Goal: Check status: Check status

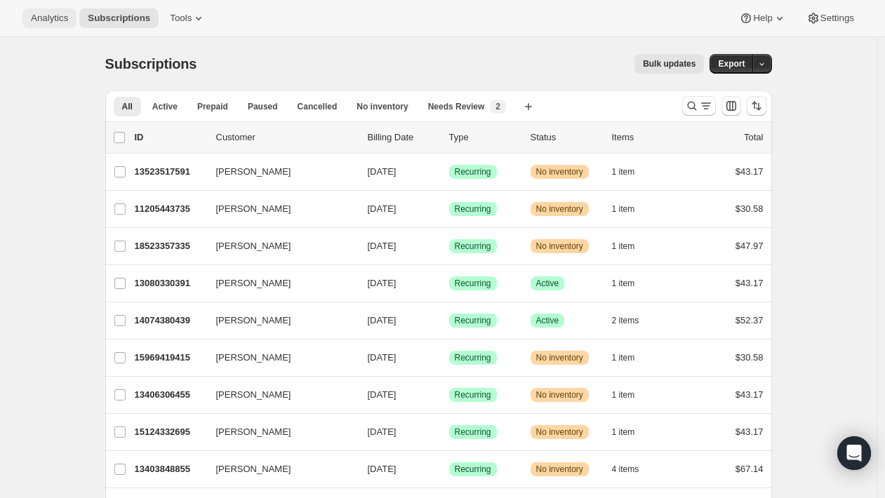
click at [57, 20] on span "Analytics" at bounding box center [49, 18] width 37 height 11
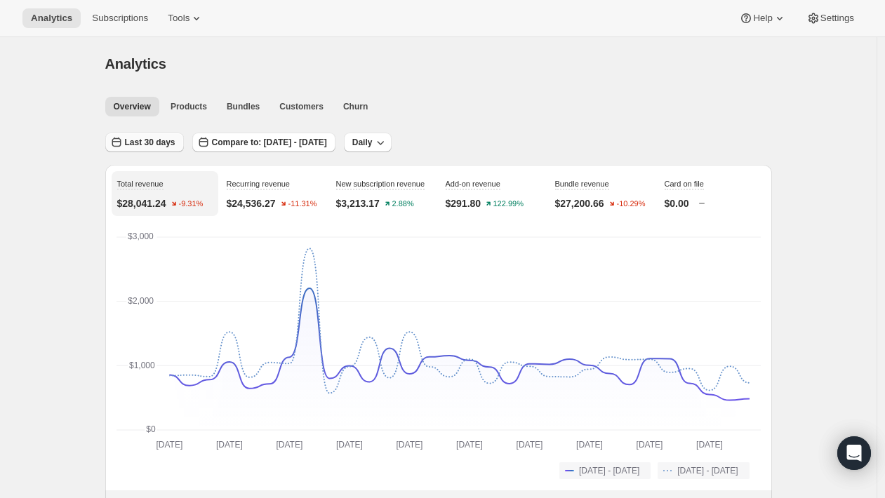
click at [141, 145] on span "Last 30 days" at bounding box center [150, 142] width 51 height 11
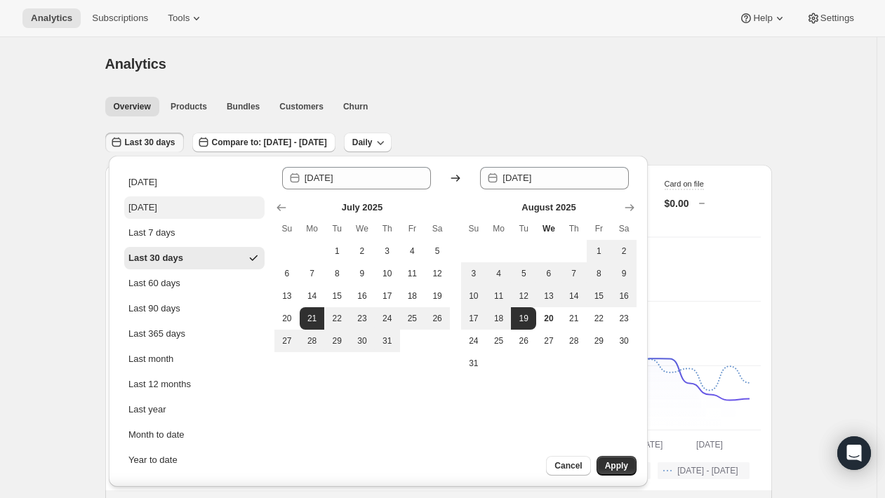
click at [153, 212] on div "[DATE]" at bounding box center [142, 208] width 29 height 14
type input "[DATE]"
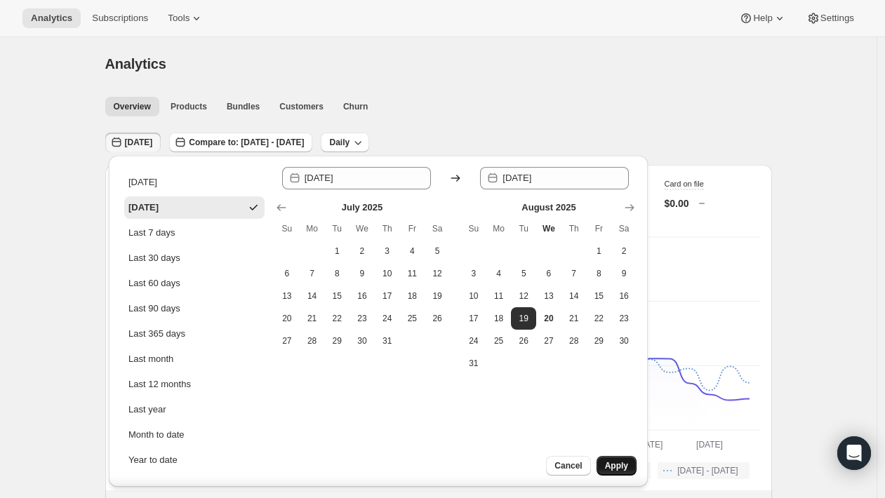
click at [606, 464] on span "Apply" at bounding box center [616, 465] width 23 height 11
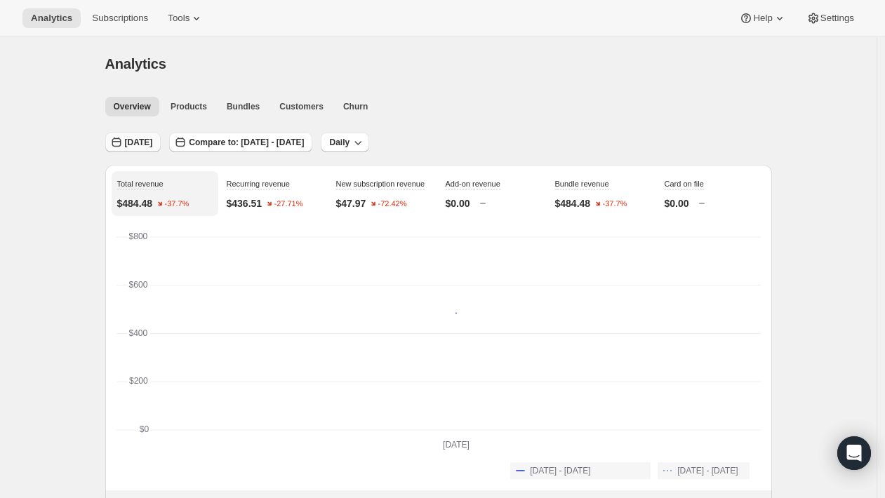
click at [153, 138] on span "[DATE]" at bounding box center [139, 142] width 28 height 11
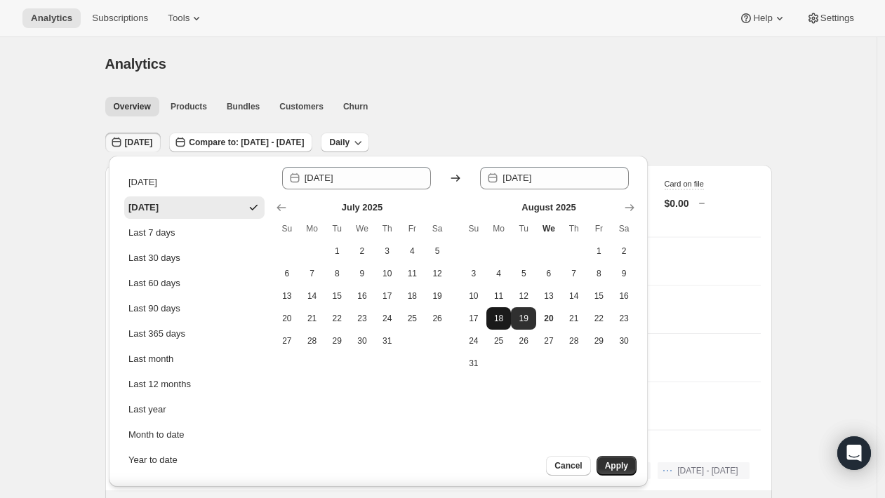
click at [497, 323] on span "18" at bounding box center [499, 318] width 14 height 11
type input "[DATE]"
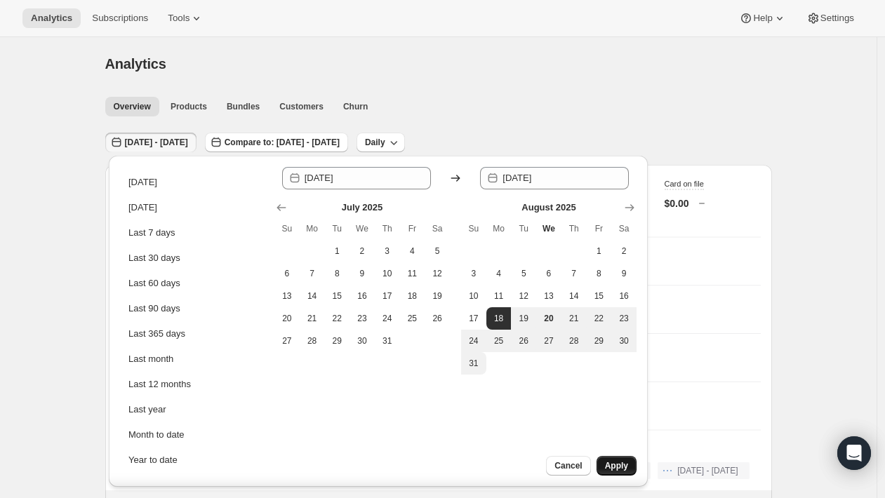
click at [620, 469] on span "Apply" at bounding box center [616, 465] width 23 height 11
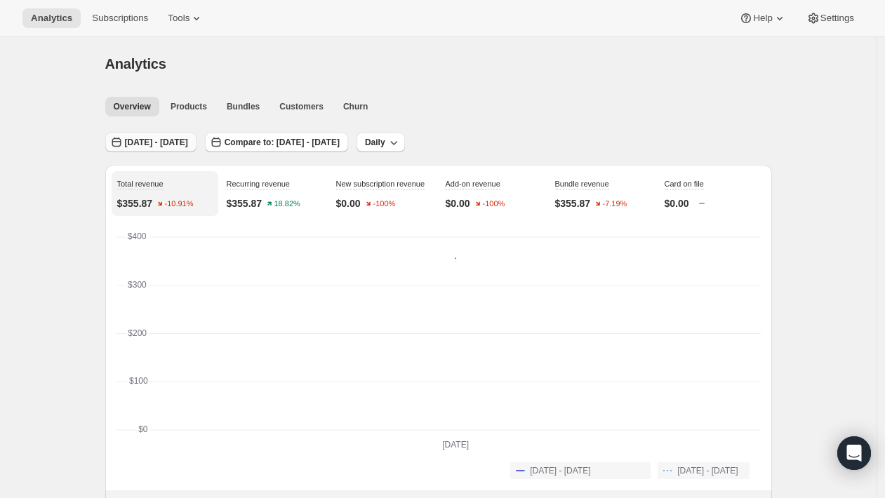
click at [174, 140] on span "[DATE] - [DATE]" at bounding box center [156, 142] width 63 height 11
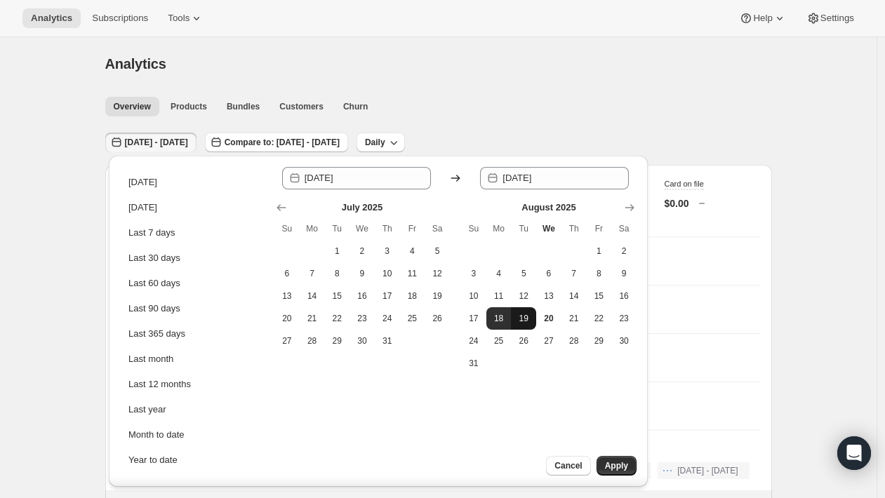
click at [522, 314] on span "19" at bounding box center [523, 318] width 14 height 11
type input "[DATE]"
click at [526, 316] on span "19" at bounding box center [523, 318] width 14 height 11
type input "[DATE]"
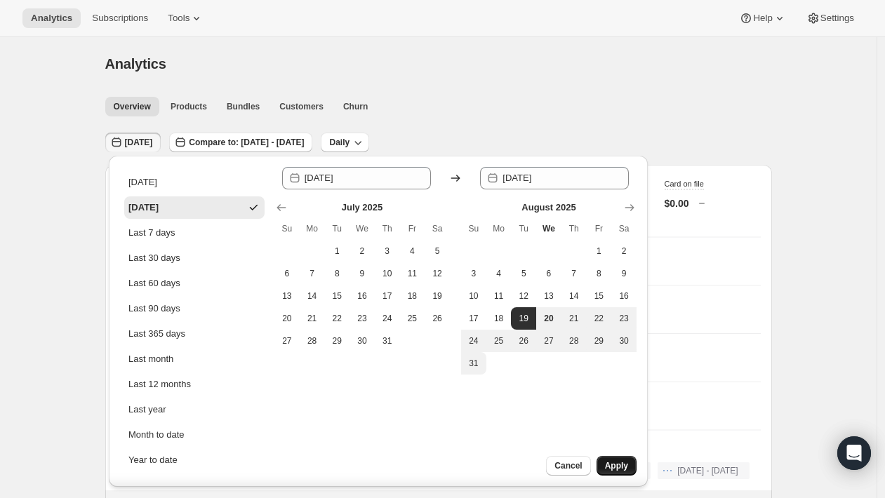
click at [616, 472] on button "Apply" at bounding box center [616, 466] width 40 height 20
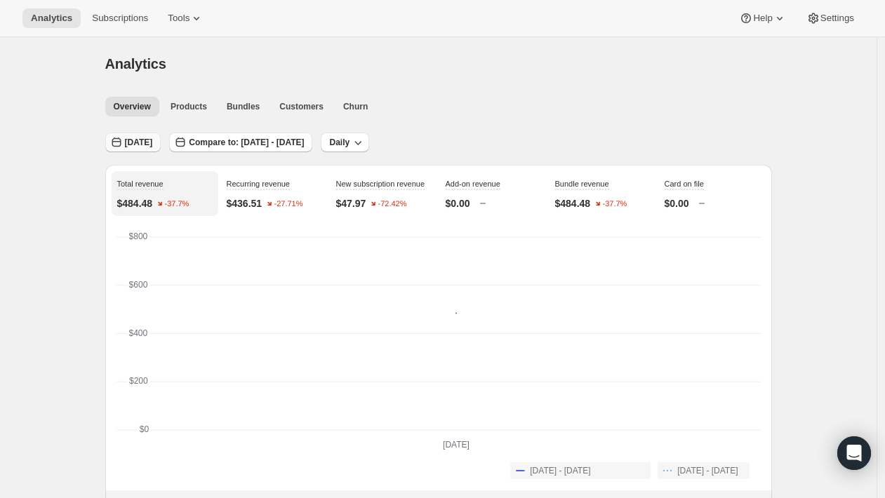
click at [153, 141] on span "[DATE]" at bounding box center [139, 142] width 28 height 11
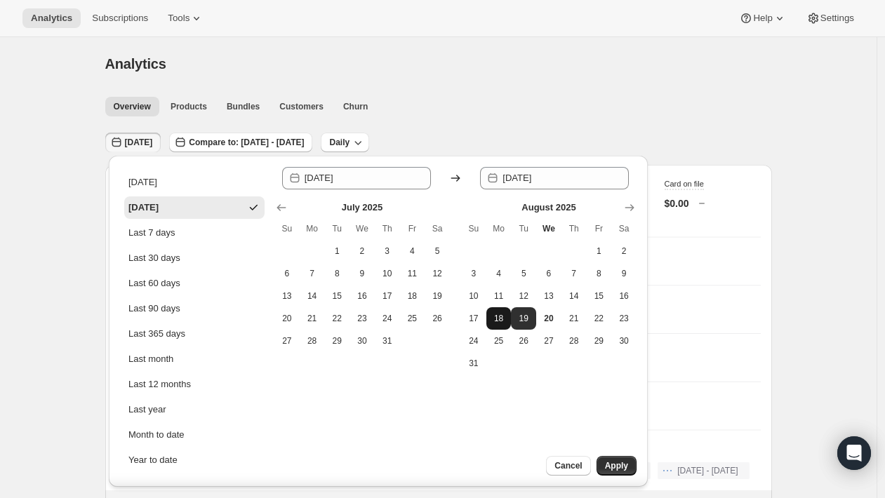
click at [493, 324] on button "18" at bounding box center [498, 318] width 25 height 22
type input "[DATE]"
click at [496, 316] on span "18" at bounding box center [499, 318] width 14 height 11
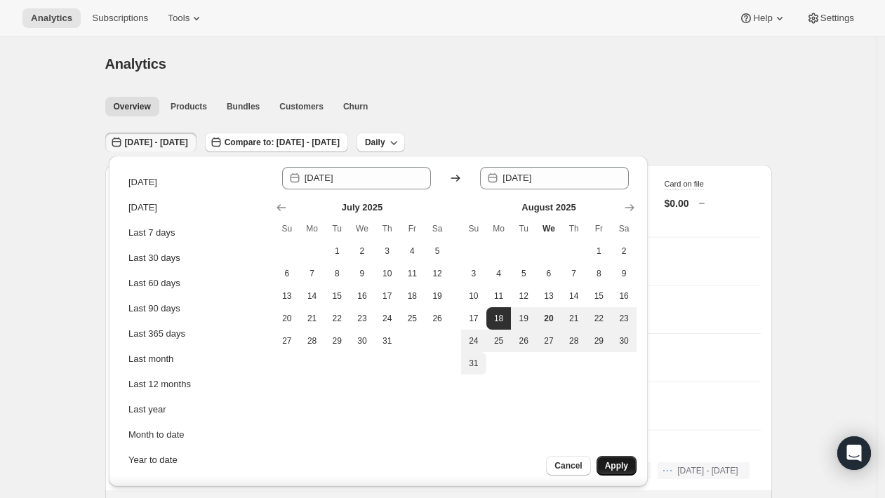
click at [620, 472] on button "Apply" at bounding box center [616, 466] width 40 height 20
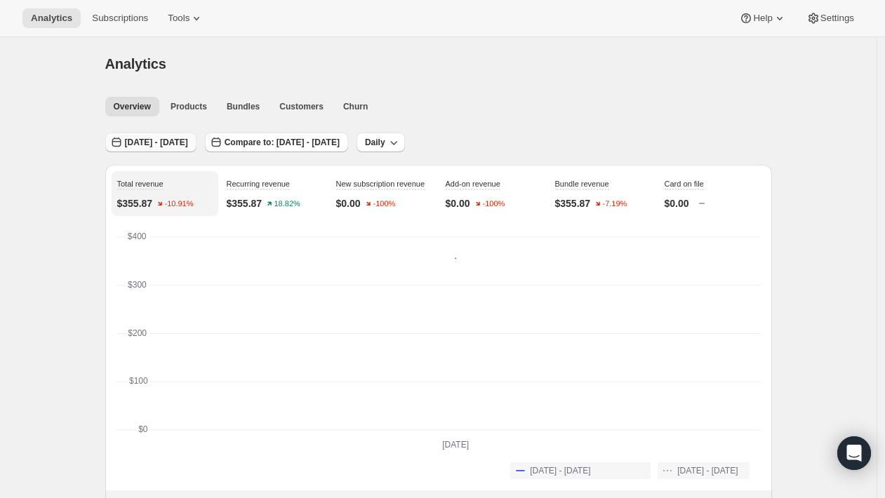
click at [188, 145] on span "[DATE] - [DATE]" at bounding box center [156, 142] width 63 height 11
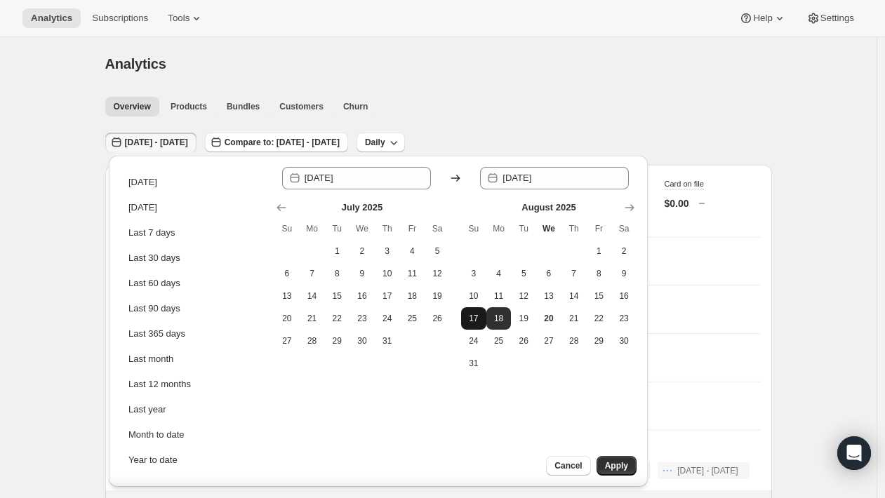
click at [474, 316] on span "17" at bounding box center [474, 318] width 14 height 11
type input "[DATE]"
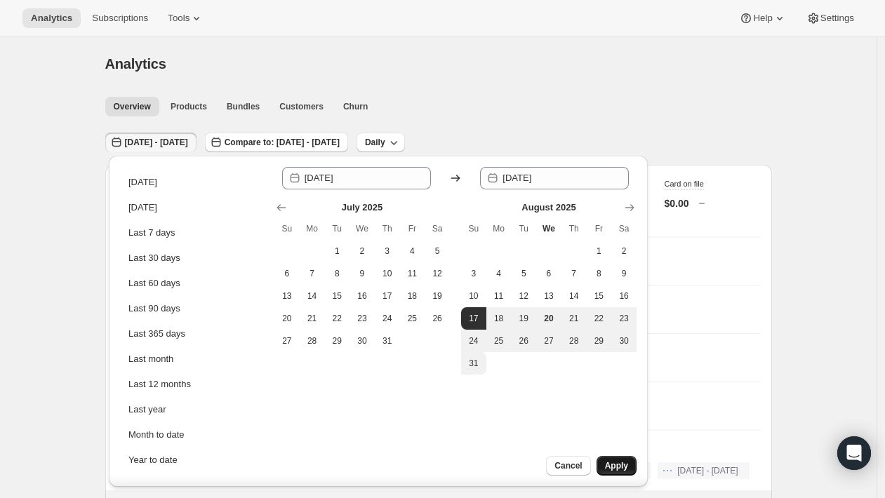
click at [618, 465] on span "Apply" at bounding box center [616, 465] width 23 height 11
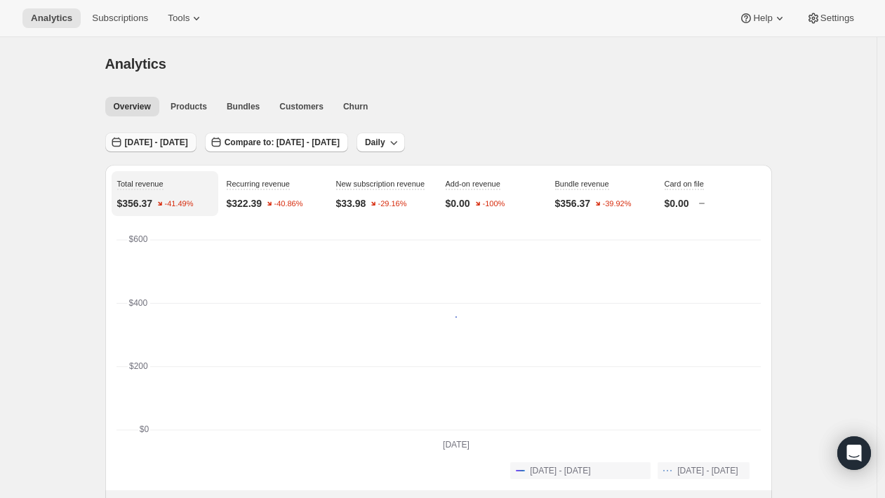
click at [193, 149] on button "[DATE] - [DATE]" at bounding box center [150, 143] width 91 height 20
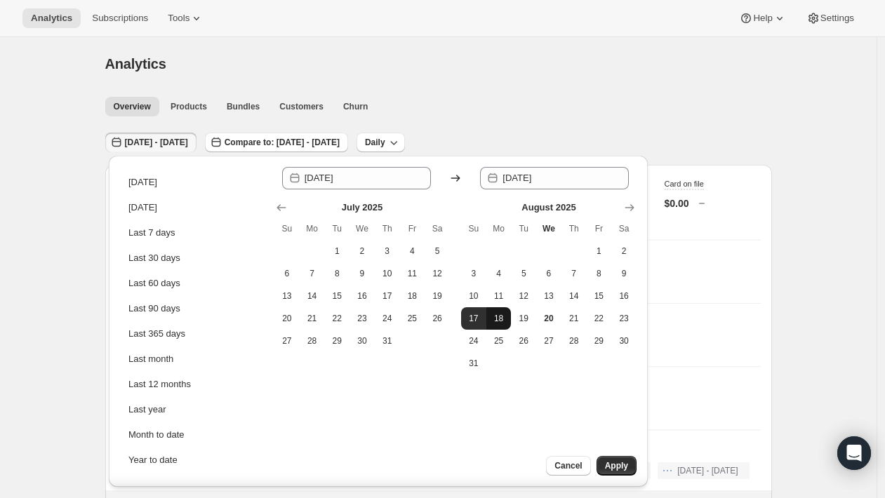
click at [488, 320] on button "18" at bounding box center [498, 318] width 25 height 22
type input "[DATE]"
click at [505, 327] on button "18" at bounding box center [498, 318] width 25 height 22
type input "[DATE]"
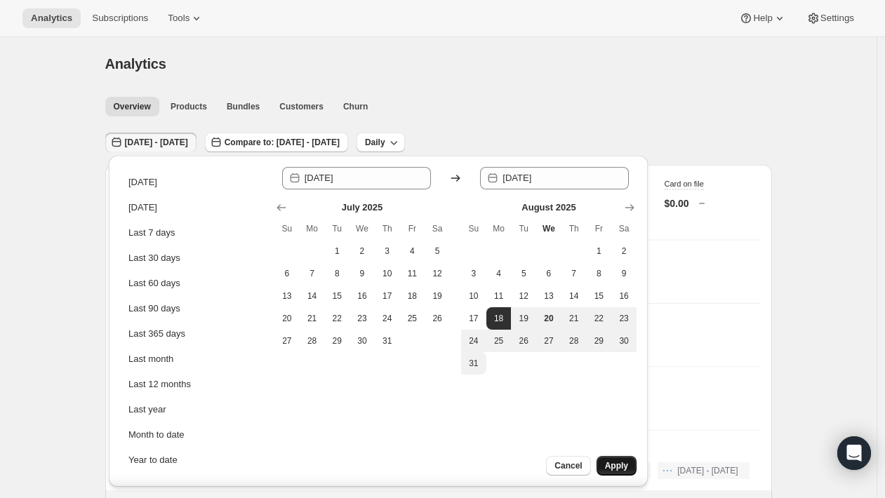
click at [620, 467] on span "Apply" at bounding box center [616, 465] width 23 height 11
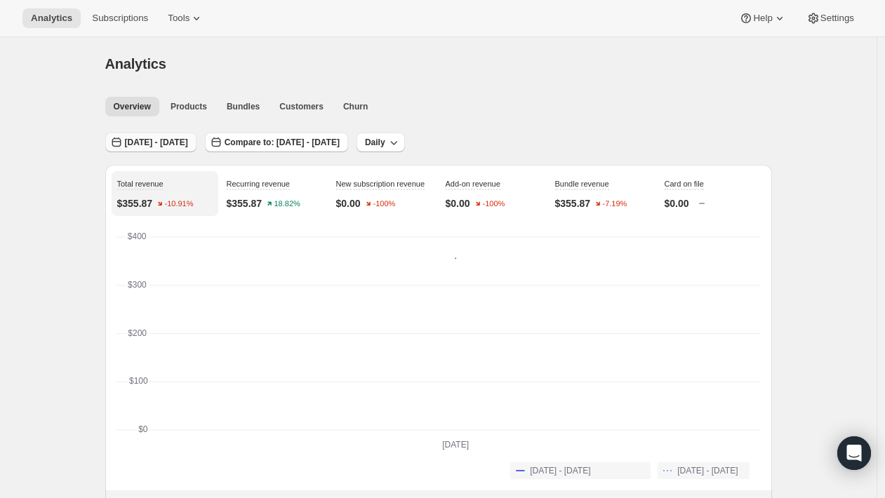
click at [188, 139] on span "[DATE] - [DATE]" at bounding box center [156, 142] width 63 height 11
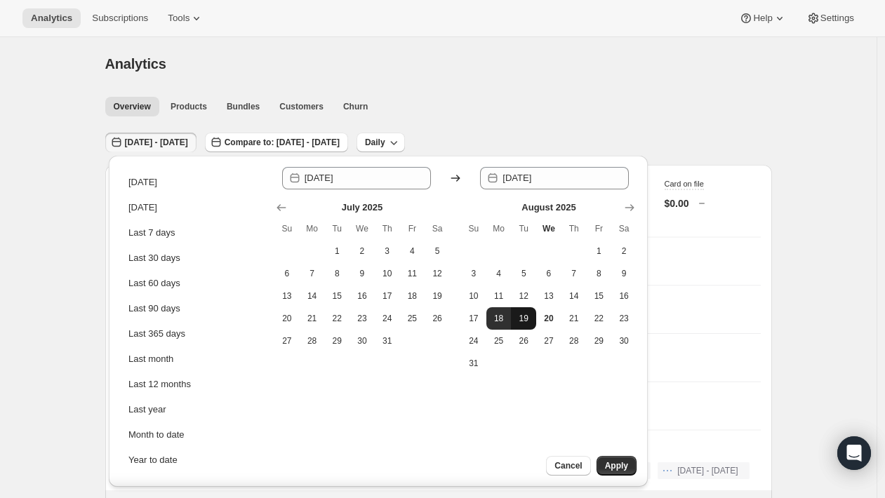
click at [516, 314] on button "19" at bounding box center [523, 318] width 25 height 22
type input "[DATE]"
click at [529, 322] on span "19" at bounding box center [523, 318] width 14 height 11
type input "[DATE]"
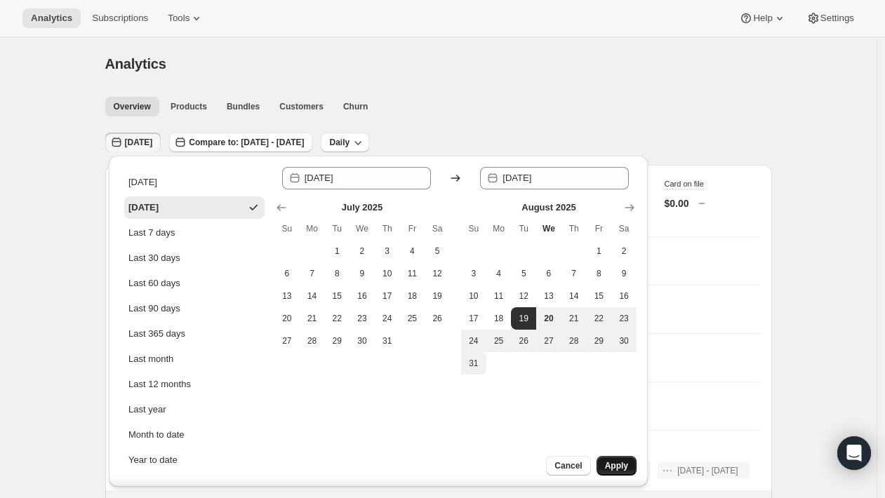
click at [616, 468] on span "Apply" at bounding box center [616, 465] width 23 height 11
